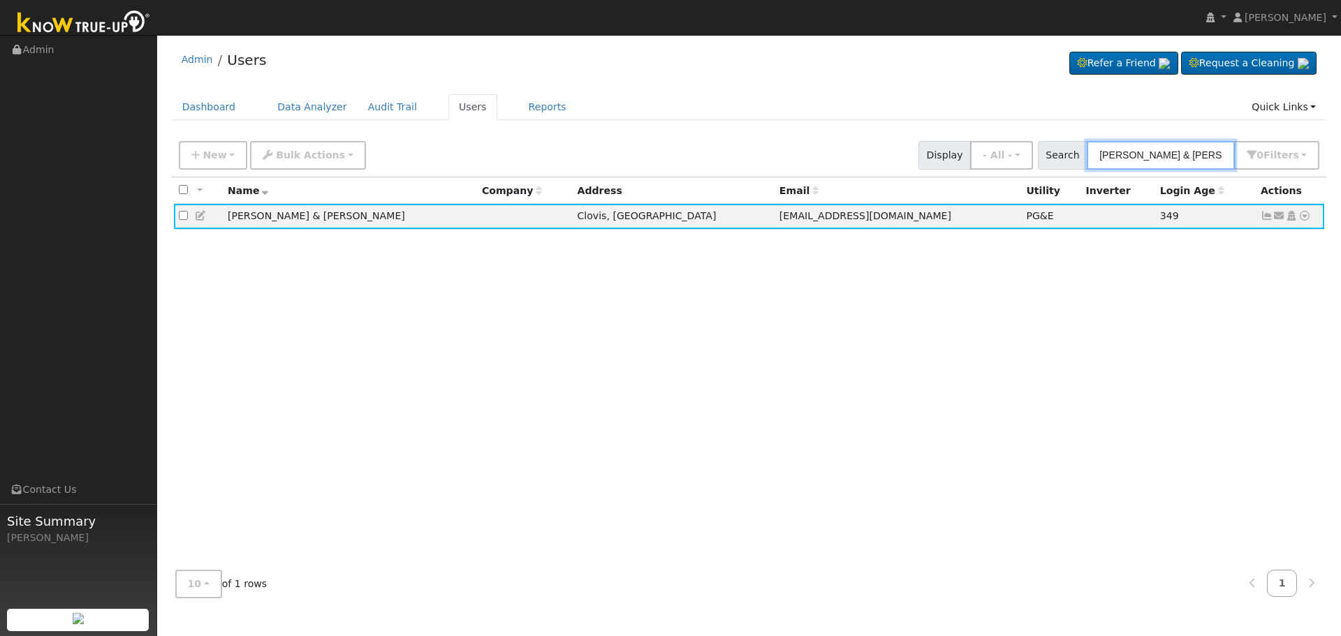
click at [1223, 146] on input "[PERSON_NAME] & [PERSON_NAME]" at bounding box center [1161, 155] width 148 height 29
drag, startPoint x: 1232, startPoint y: 158, endPoint x: 970, endPoint y: 152, distance: 262.0
click at [971, 152] on div "New Add User Quick Add Quick Connect Quick Convert Lead Bulk Actions Send Email…" at bounding box center [749, 153] width 1146 height 34
paste input "[PERSON_NAME] & [PERSON_NAME]"
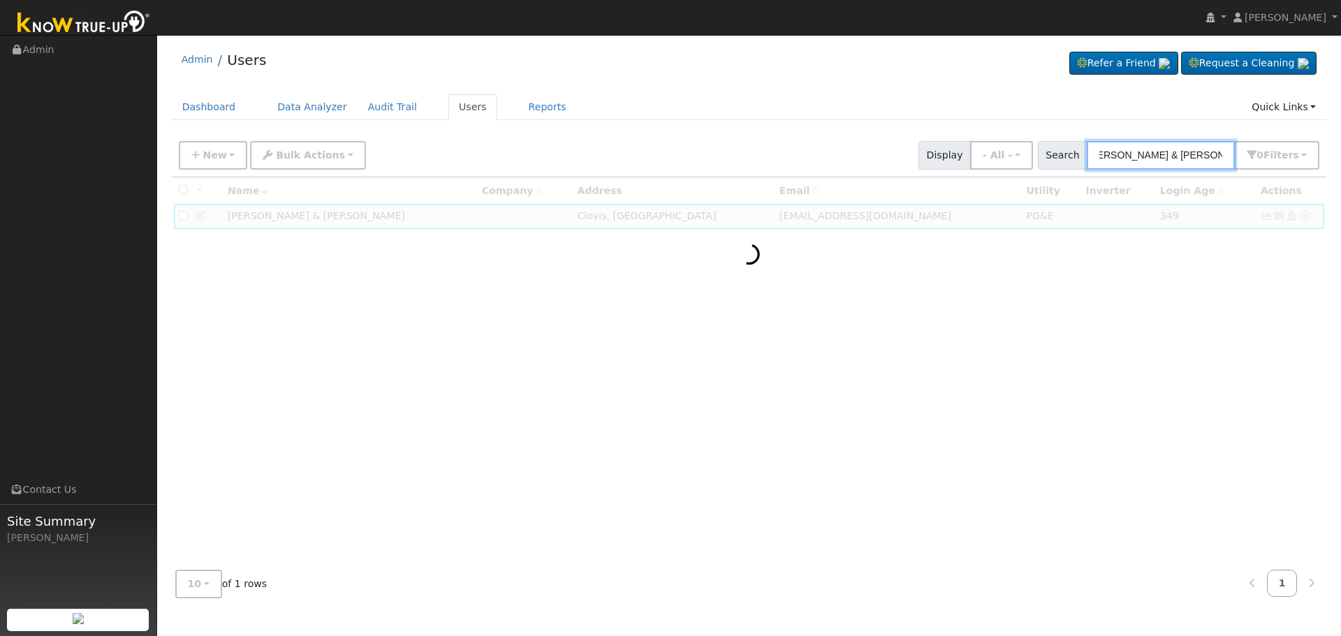
click at [1152, 153] on input "[PERSON_NAME] & [PERSON_NAME]" at bounding box center [1161, 155] width 148 height 29
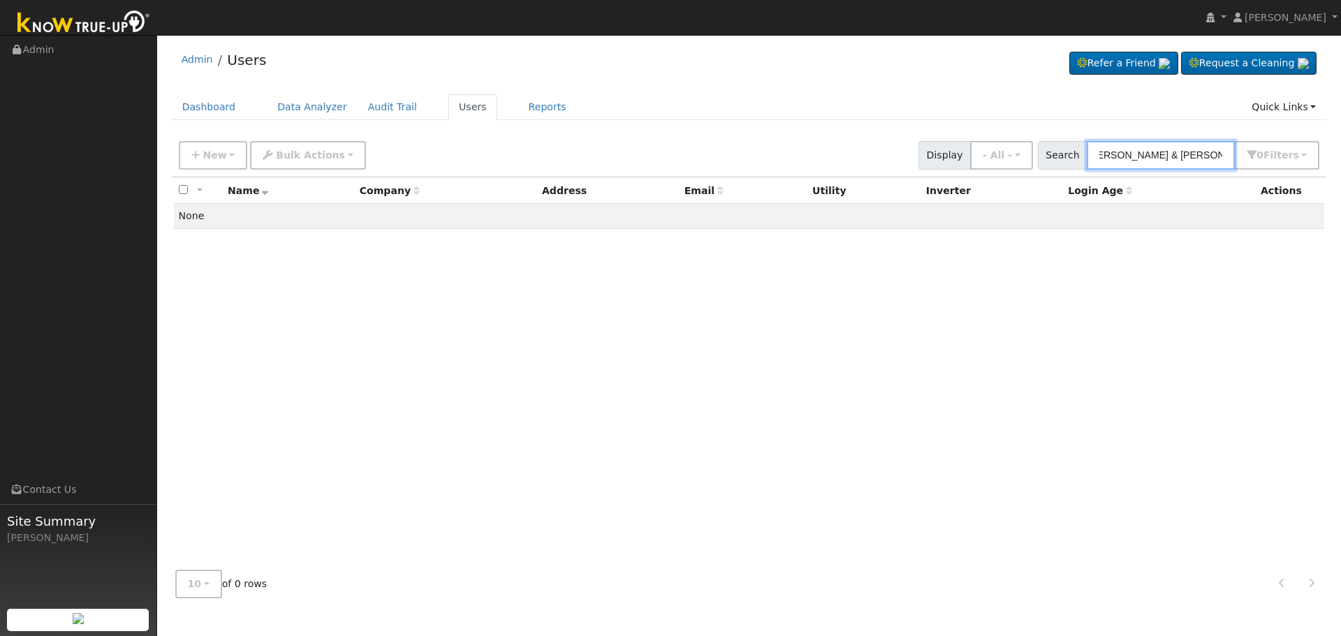
scroll to position [0, 0]
drag, startPoint x: 1142, startPoint y: 157, endPoint x: 855, endPoint y: 149, distance: 287.1
click at [855, 149] on div "New Add User Quick Add Quick Connect Quick Convert Lead Bulk Actions Send Email…" at bounding box center [749, 153] width 1146 height 34
click at [1193, 157] on input "[PERSON_NAME]" at bounding box center [1161, 155] width 148 height 29
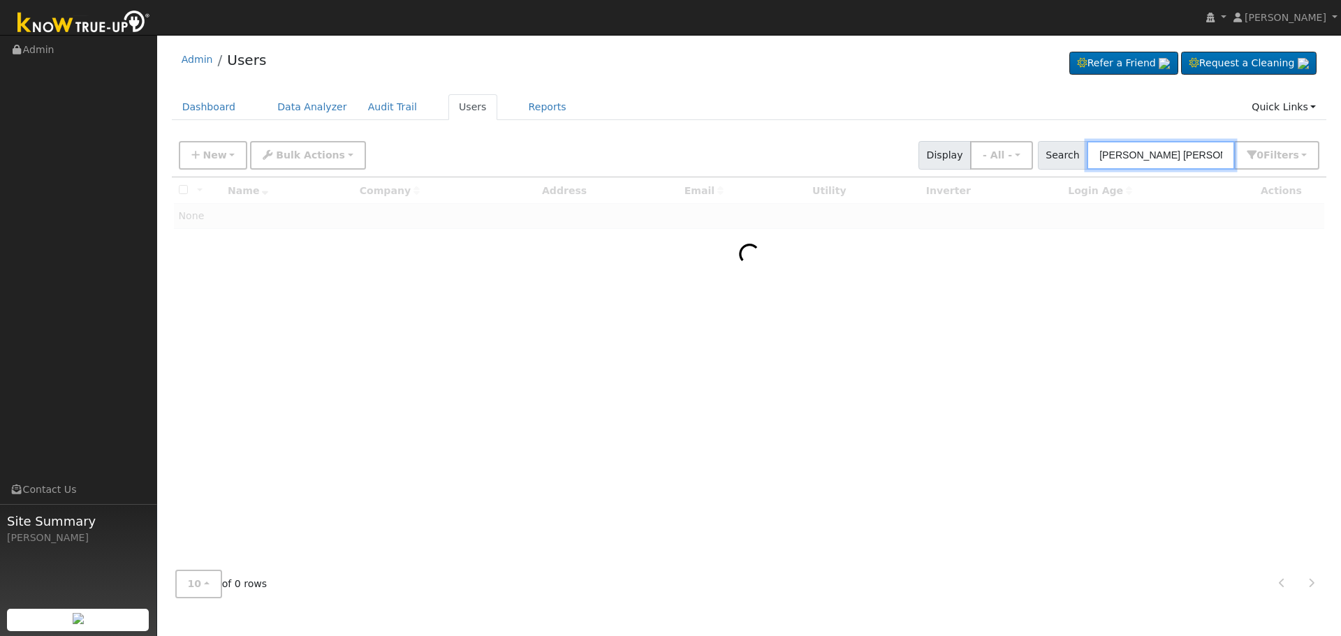
type input "[PERSON_NAME] [PERSON_NAME]"
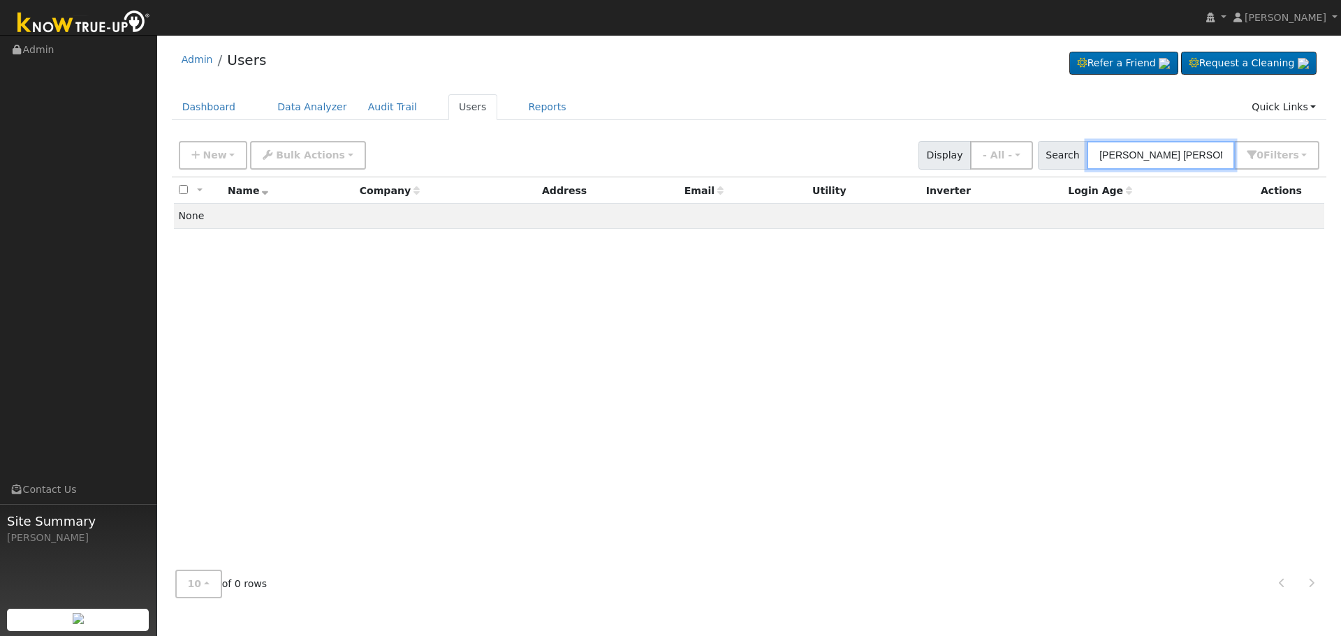
drag, startPoint x: 1231, startPoint y: 159, endPoint x: 975, endPoint y: 145, distance: 256.7
click at [985, 149] on div "New Add User Quick Add Quick Connect Quick Convert Lead Bulk Actions Send Email…" at bounding box center [749, 153] width 1146 height 34
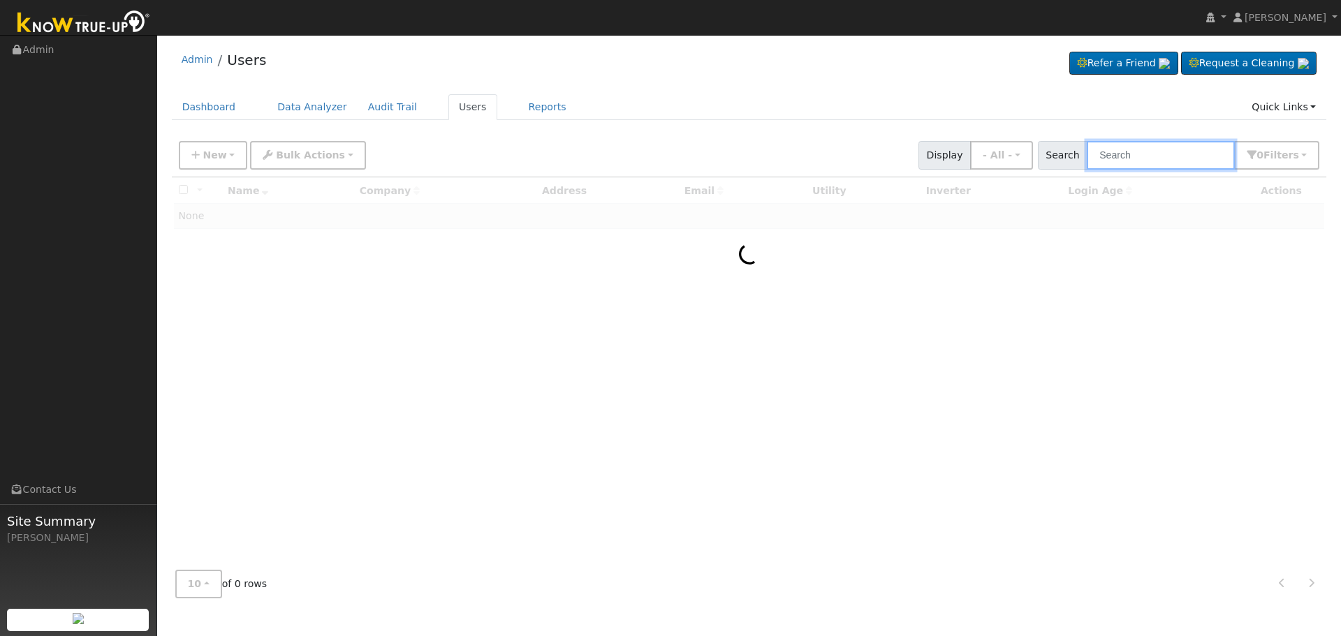
paste input "[PERSON_NAME] & [PERSON_NAME]"
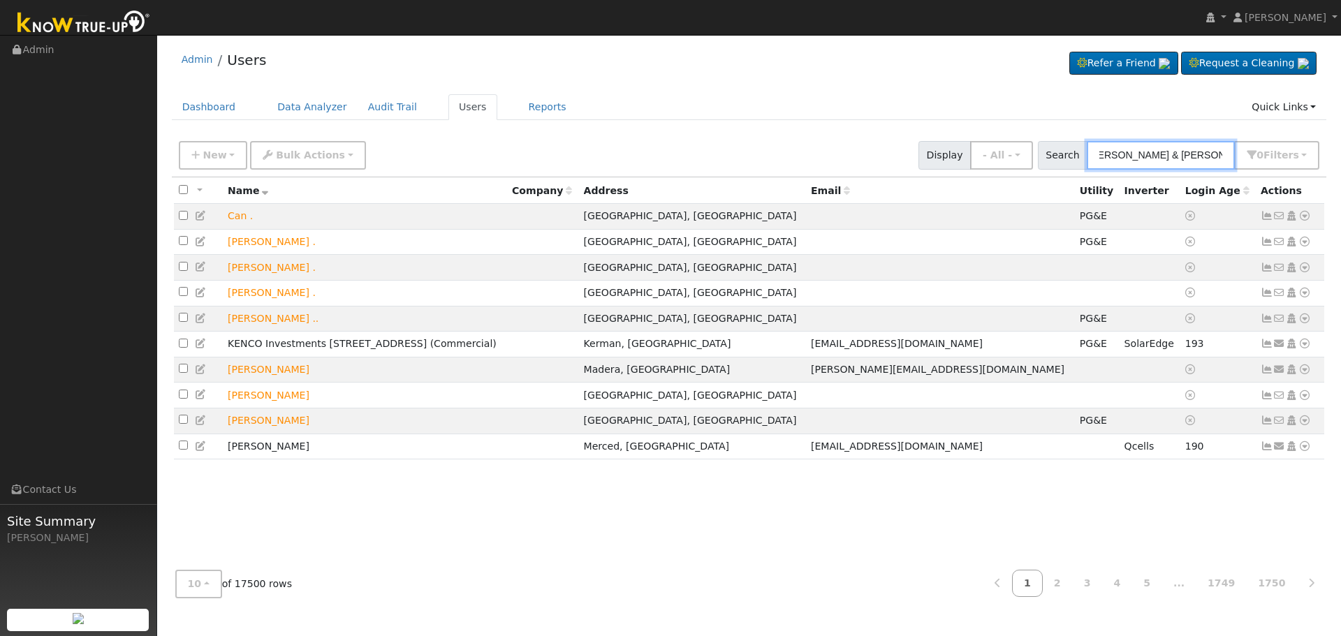
type input "[PERSON_NAME] & [PERSON_NAME]"
click at [1172, 139] on div "New Add User Quick Add Quick Connect Quick Convert Lead Bulk Actions Send Email…" at bounding box center [749, 153] width 1146 height 34
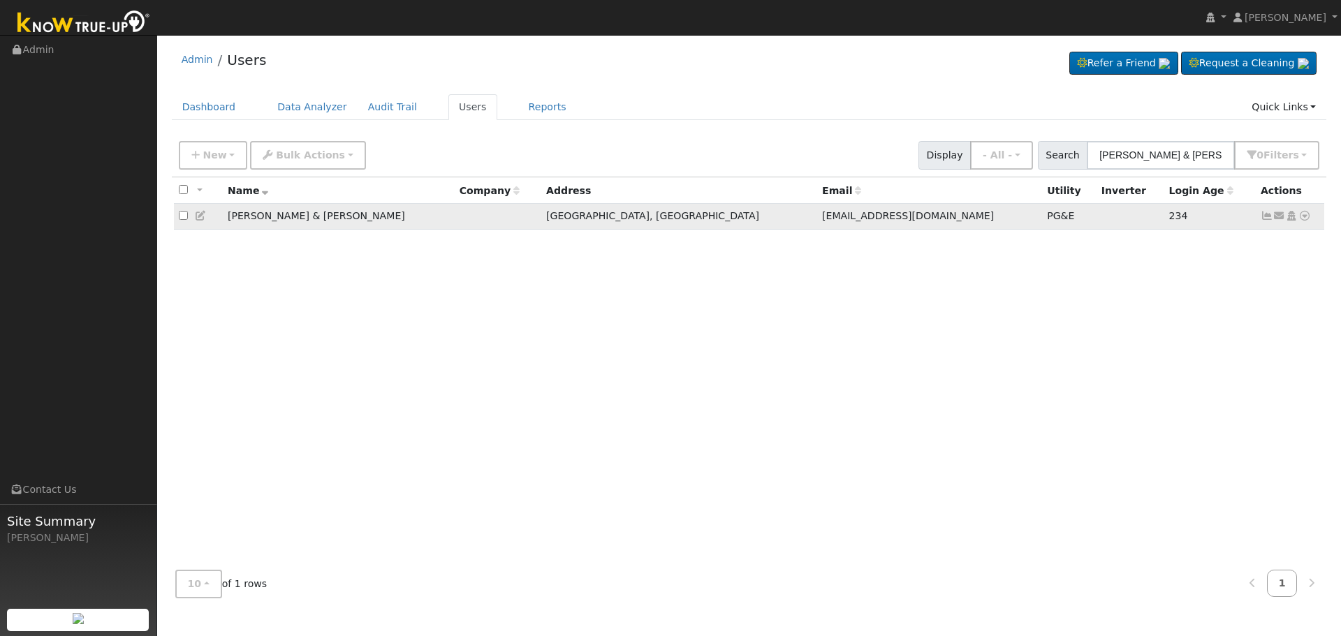
click at [1266, 217] on icon at bounding box center [1266, 216] width 13 height 10
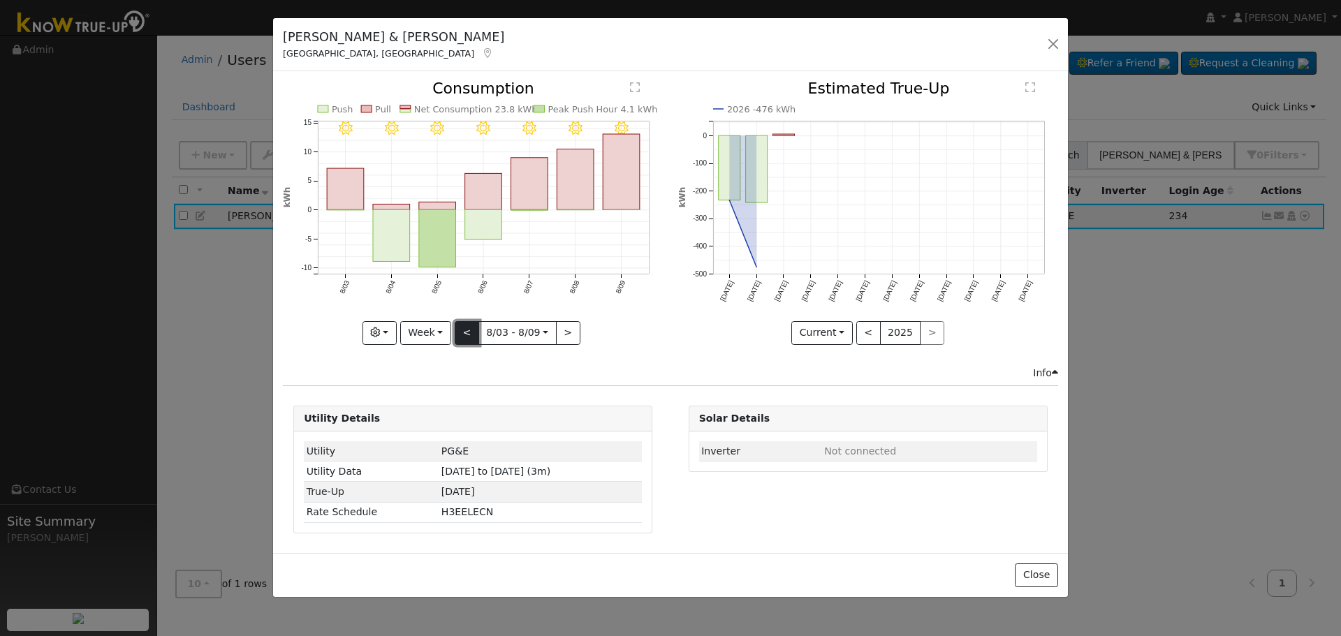
click at [464, 328] on button "<" at bounding box center [467, 333] width 24 height 24
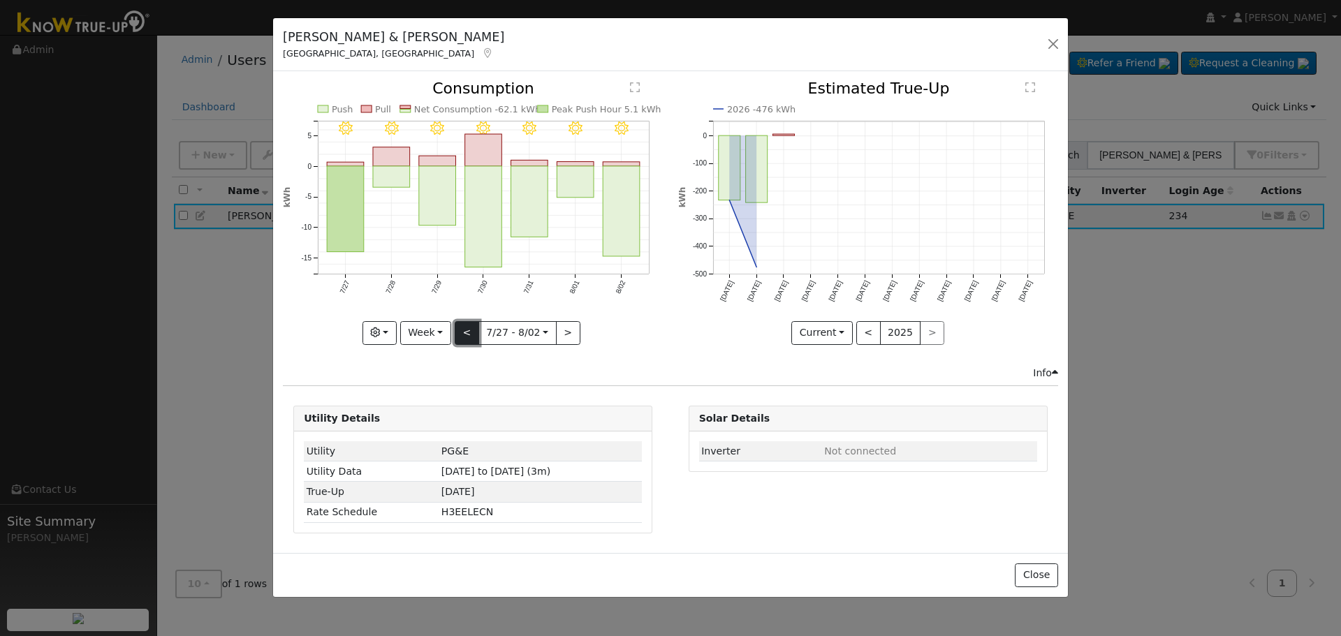
click at [464, 328] on button "<" at bounding box center [467, 333] width 24 height 24
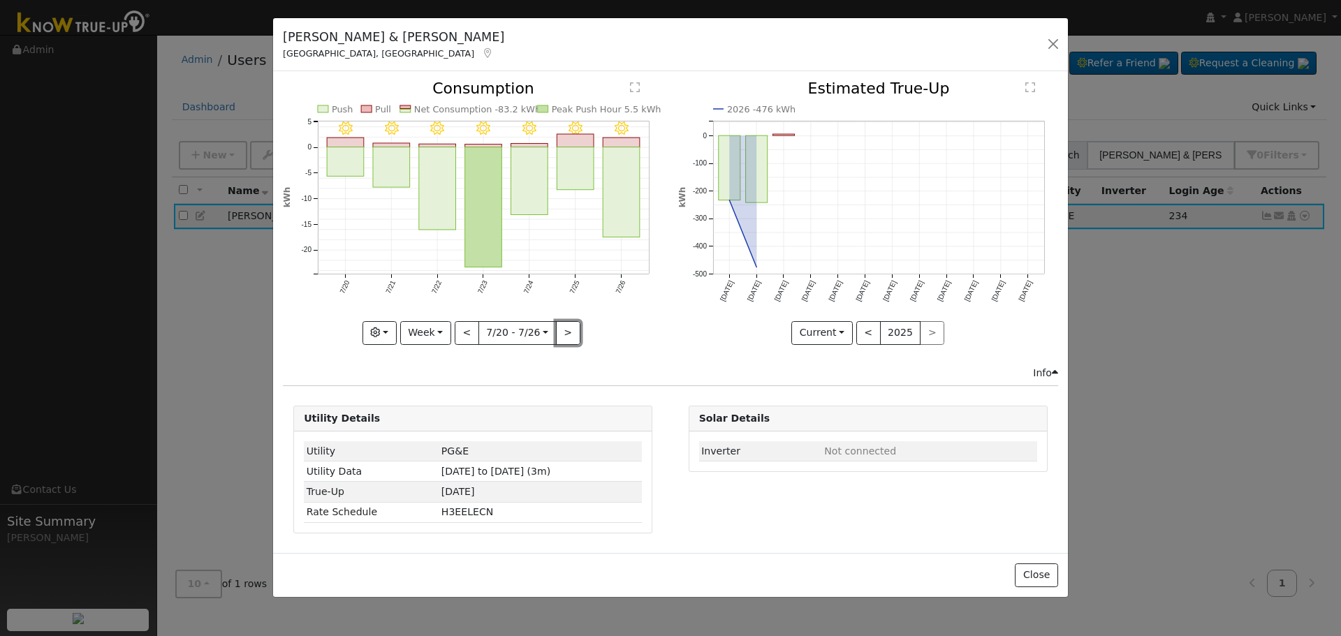
click at [562, 334] on button ">" at bounding box center [568, 333] width 24 height 24
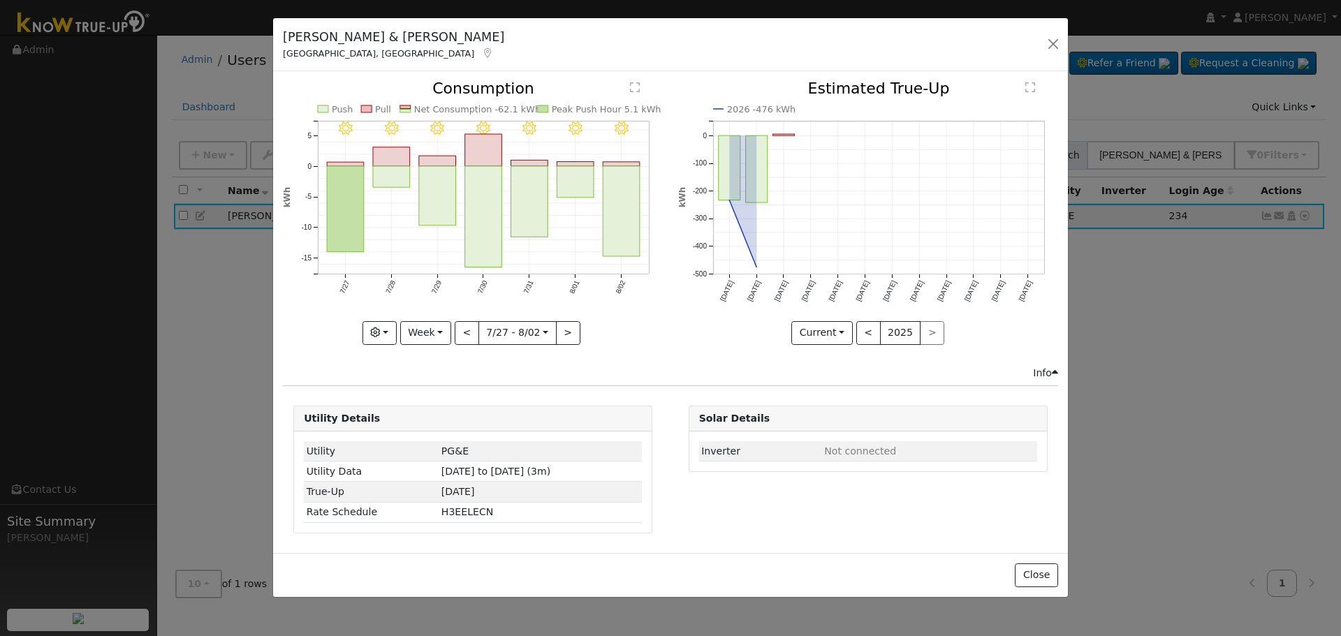
click at [562, 334] on div at bounding box center [473, 212] width 380 height 263
click at [562, 334] on button ">" at bounding box center [568, 333] width 24 height 24
type input "[DATE]"
